Goal: Find contact information: Find contact information

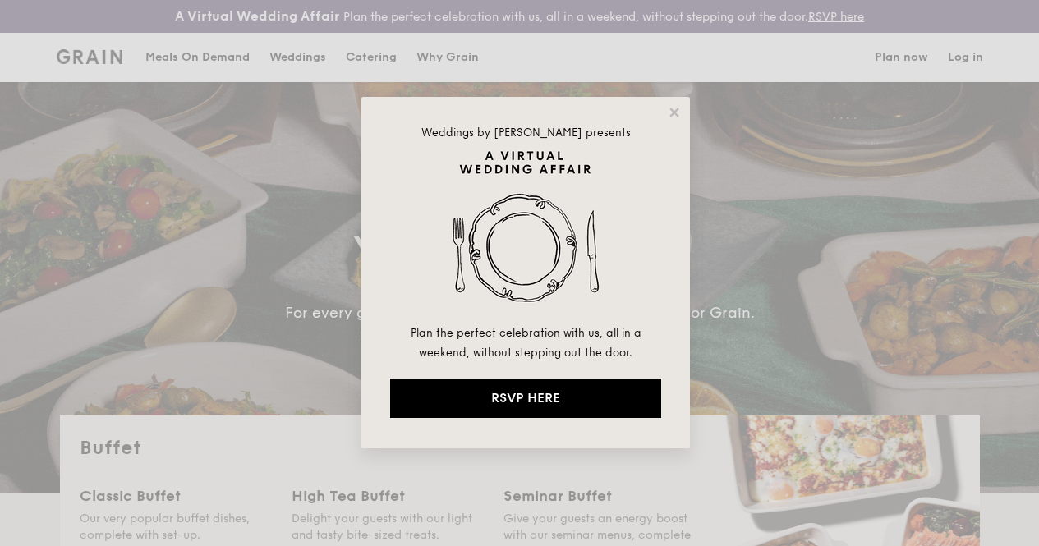
select select
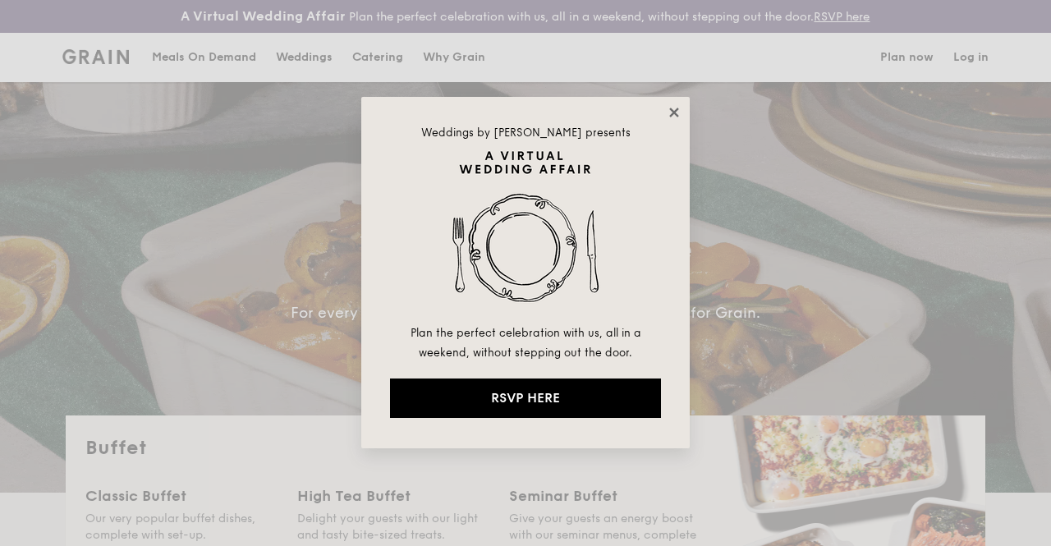
click at [673, 113] on icon at bounding box center [673, 112] width 9 height 9
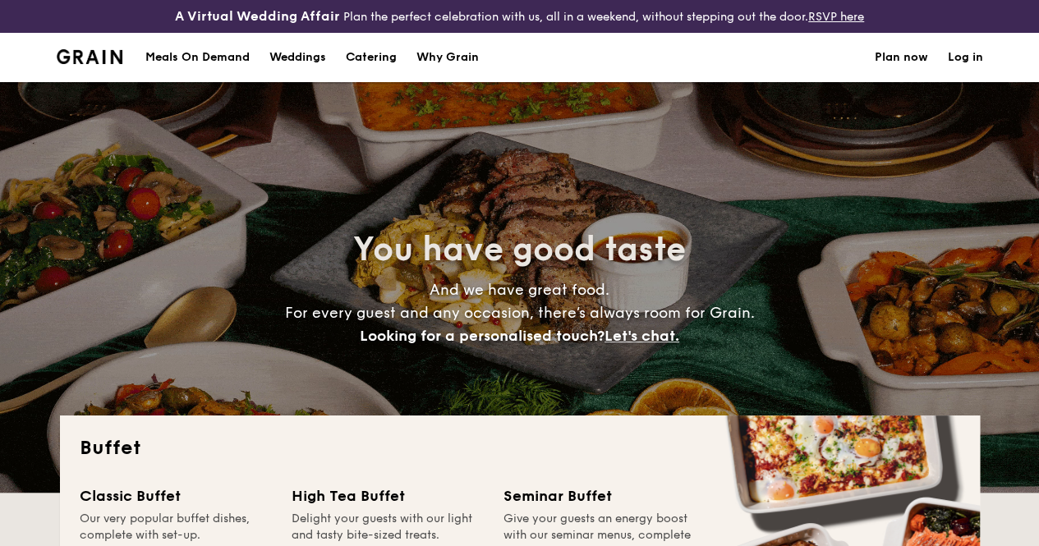
click at [383, 70] on h1 "Catering" at bounding box center [371, 57] width 51 height 49
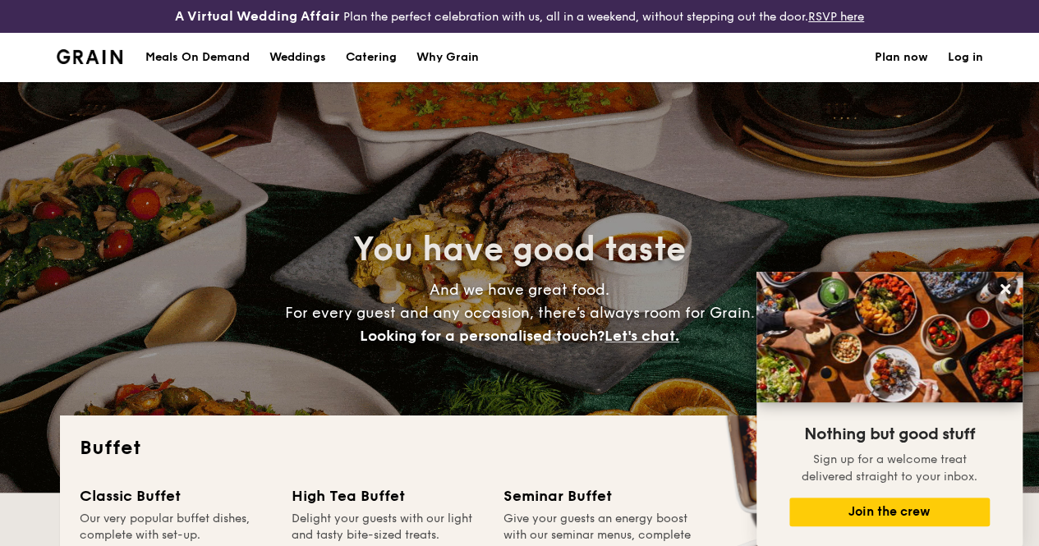
click at [464, 73] on div "Why Grain" at bounding box center [447, 57] width 62 height 49
click at [378, 76] on h1 "Catering" at bounding box center [371, 57] width 51 height 49
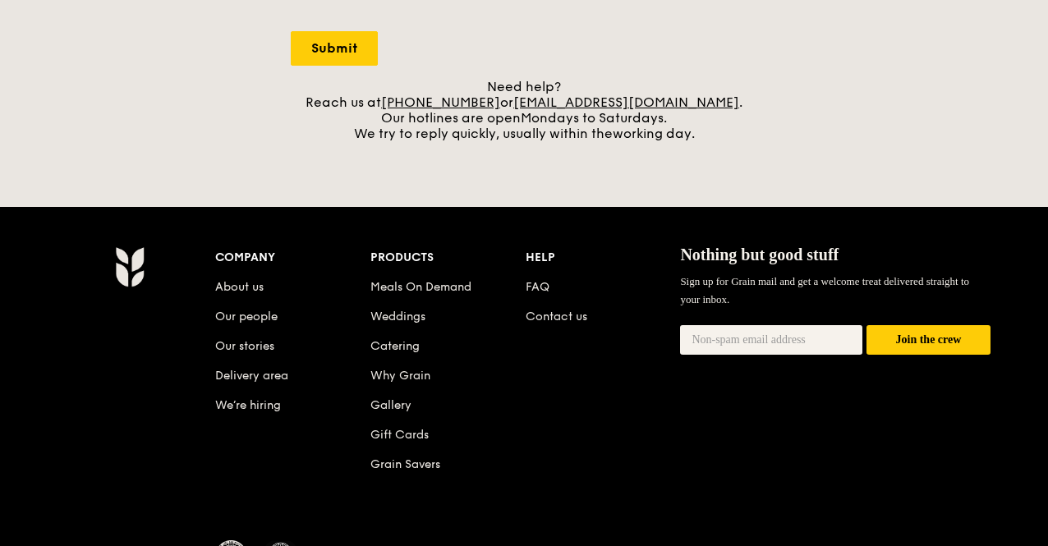
scroll to position [575, 0]
